Goal: Register for event/course

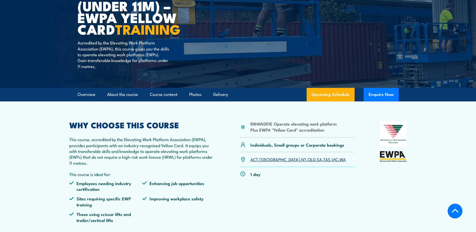
scroll to position [125, 0]
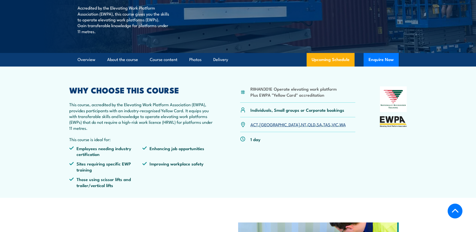
click at [331, 124] on link "VIC" at bounding box center [334, 124] width 7 height 6
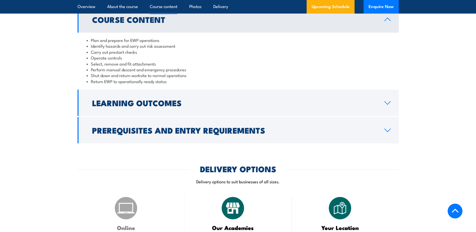
scroll to position [431, 0]
